Goal: Navigation & Orientation: Find specific page/section

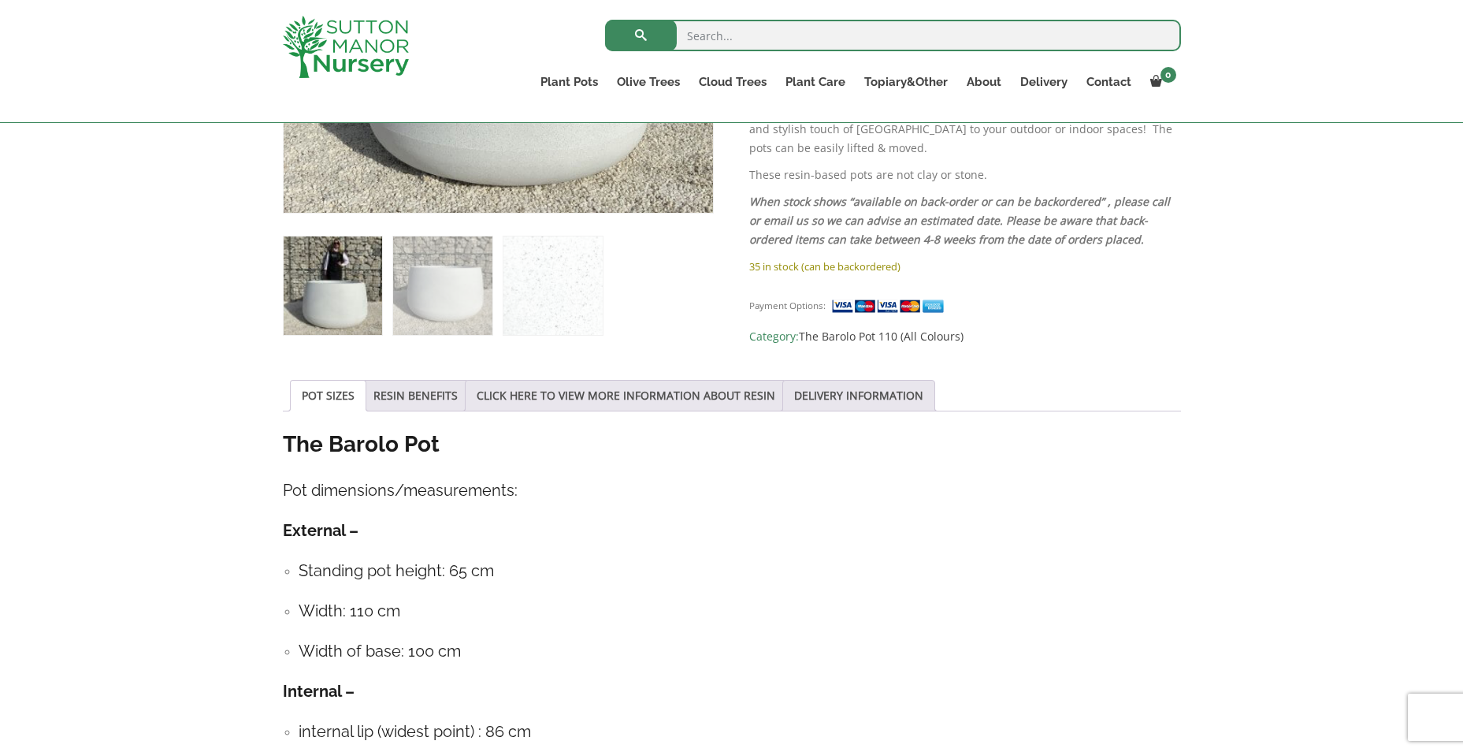
scroll to position [602, 0]
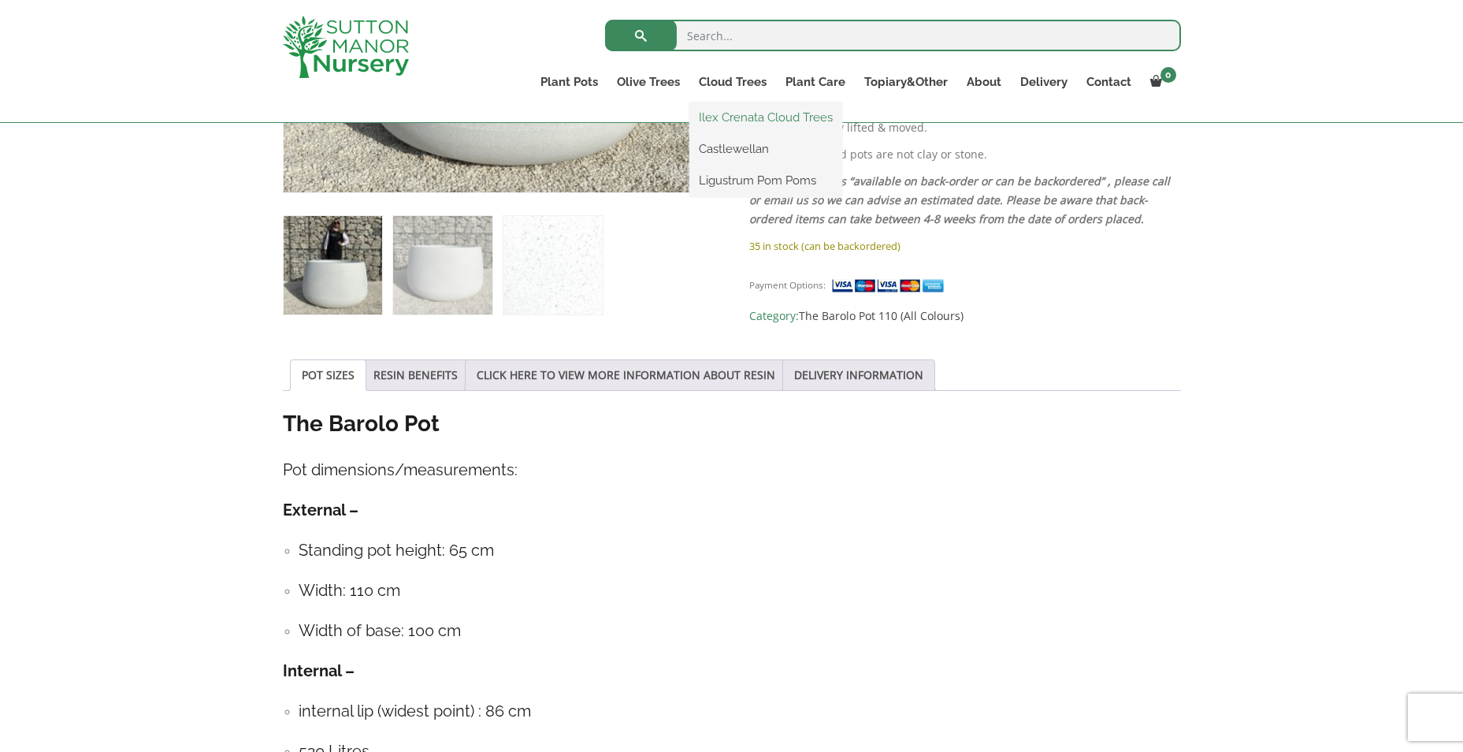
click at [725, 117] on link "Ilex Crenata Cloud Trees" at bounding box center [765, 118] width 153 height 24
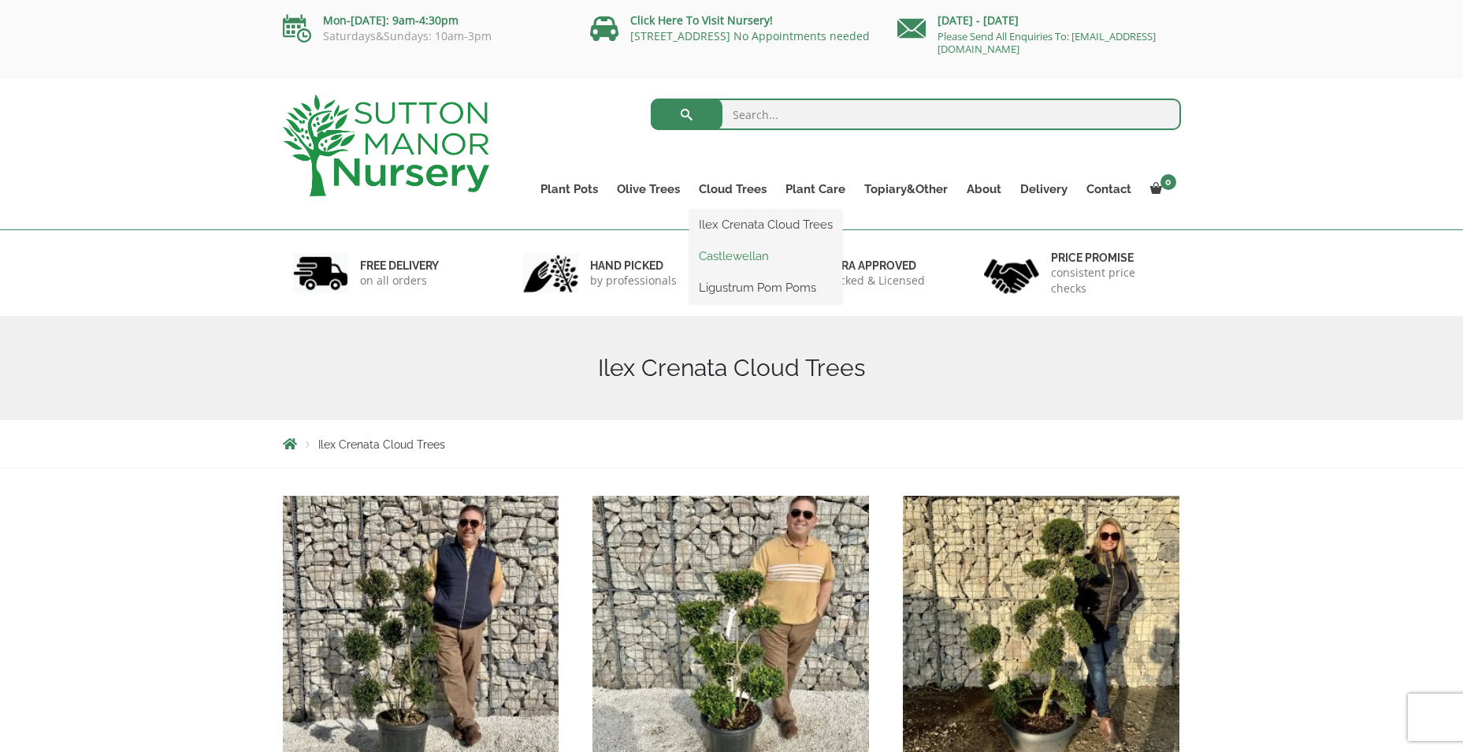
click at [734, 253] on link "Castlewellan" at bounding box center [765, 256] width 153 height 24
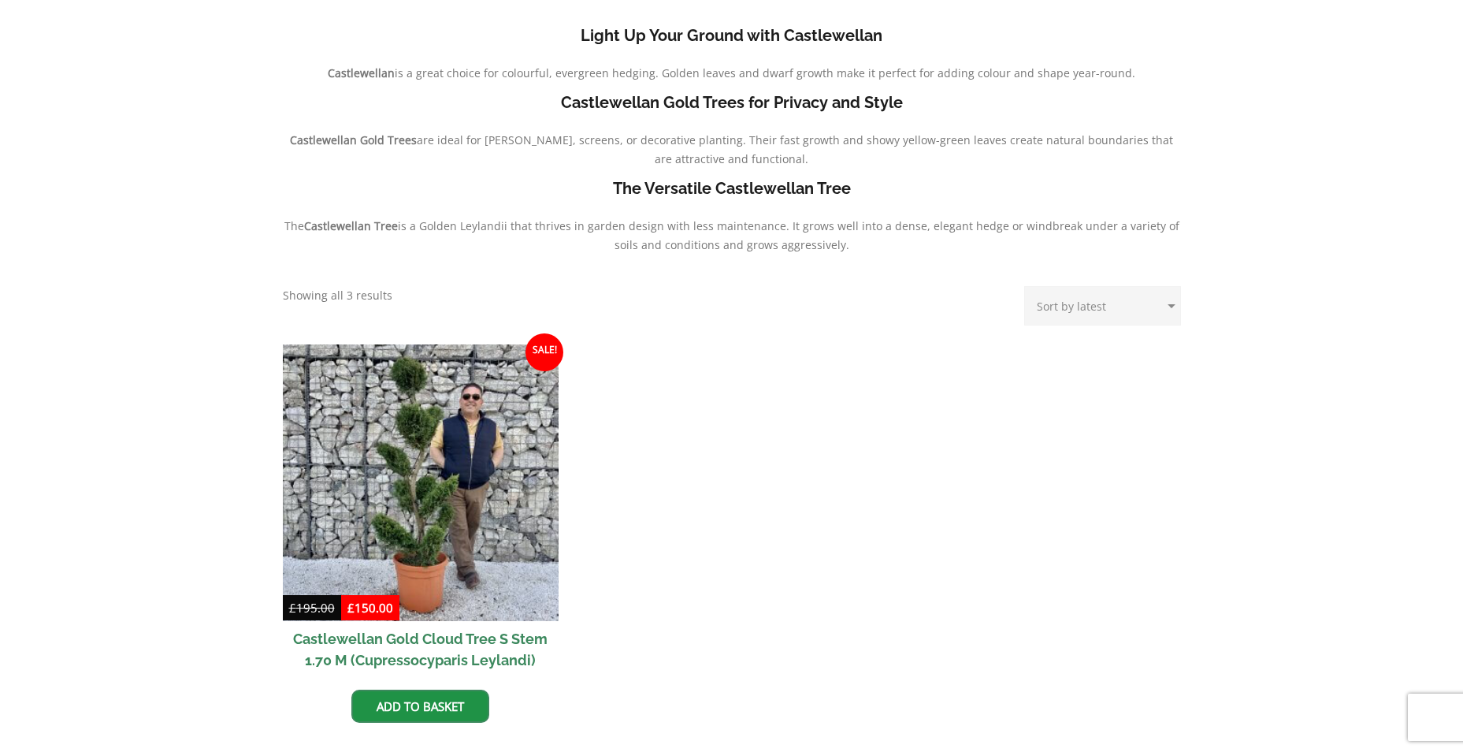
scroll to position [473, 0]
